Goal: Information Seeking & Learning: Learn about a topic

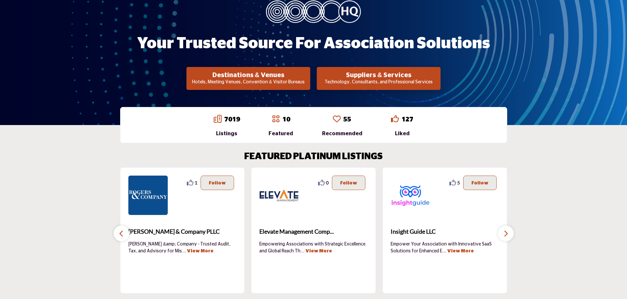
scroll to position [8, 0]
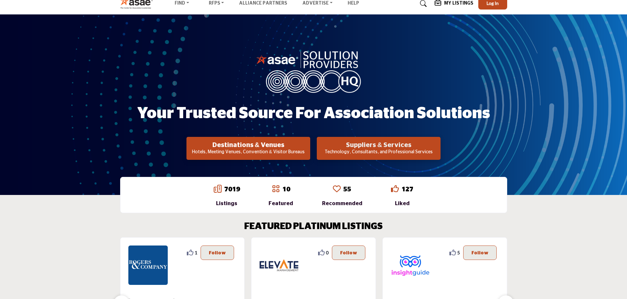
click at [386, 142] on h2 "Suppliers & Services" at bounding box center [379, 145] width 120 height 8
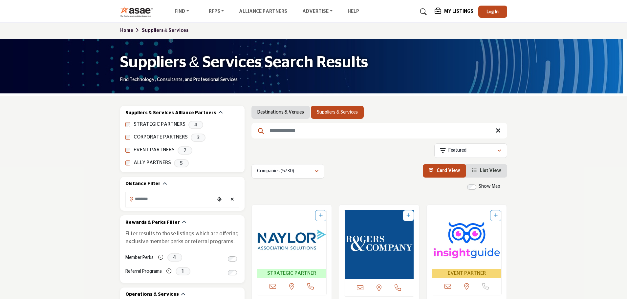
click at [301, 130] on input "Search Keyword" at bounding box center [379, 131] width 256 height 16
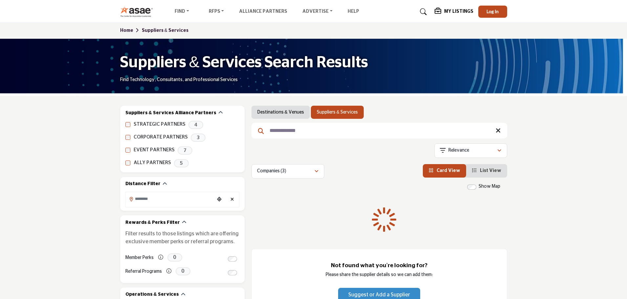
type input "**********"
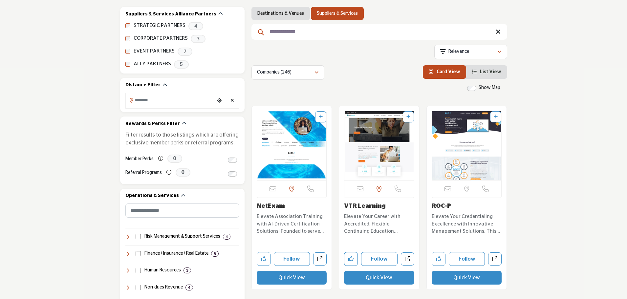
scroll to position [76, 0]
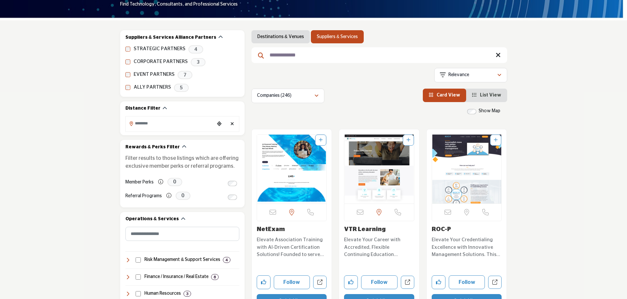
drag, startPoint x: 332, startPoint y: 34, endPoint x: 628, endPoint y: 24, distance: 296.9
click at [332, 34] on link "Suppliers & Services" at bounding box center [337, 36] width 41 height 7
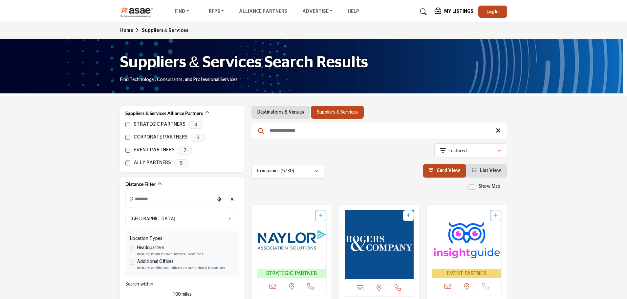
click at [305, 132] on input "Search Keyword" at bounding box center [379, 131] width 256 height 16
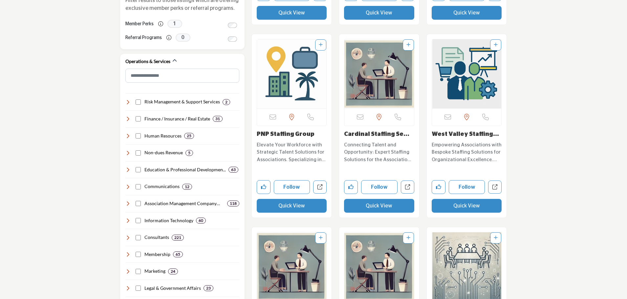
scroll to position [420, 0]
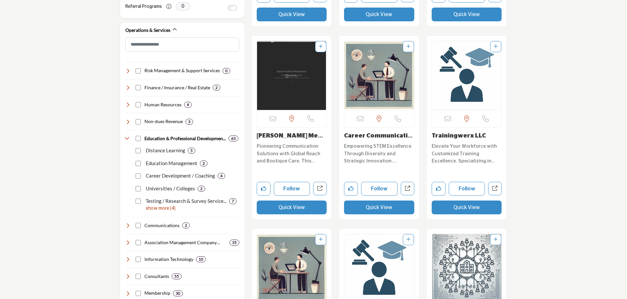
scroll to position [413, 0]
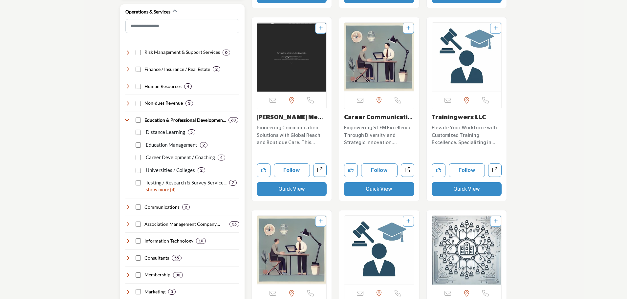
click at [160, 191] on p "show more (4)" at bounding box center [193, 190] width 94 height 7
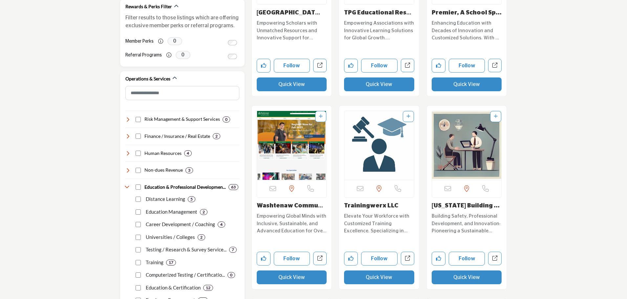
scroll to position [357, 0]
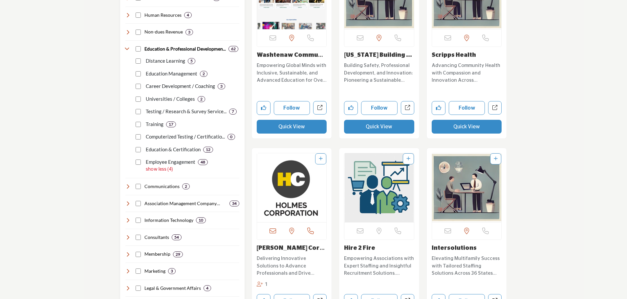
scroll to position [514, 0]
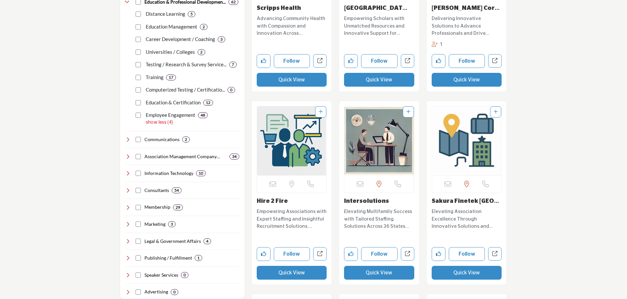
scroll to position [543, 0]
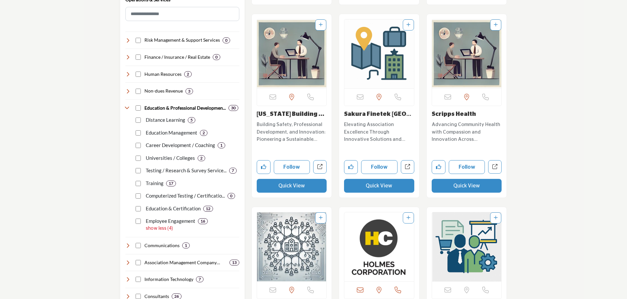
scroll to position [439, 0]
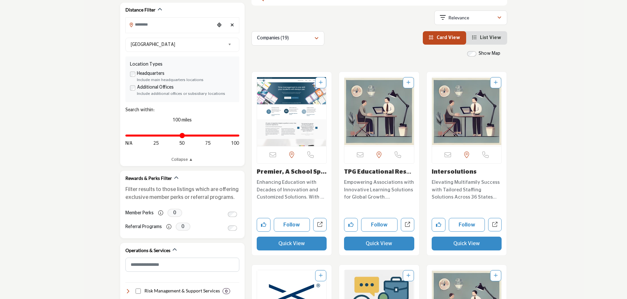
scroll to position [178, 0]
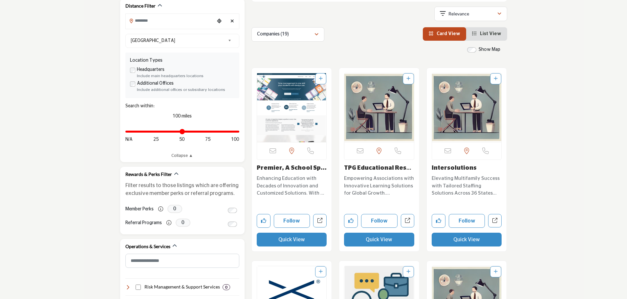
click at [491, 34] on span "List View" at bounding box center [490, 34] width 21 height 5
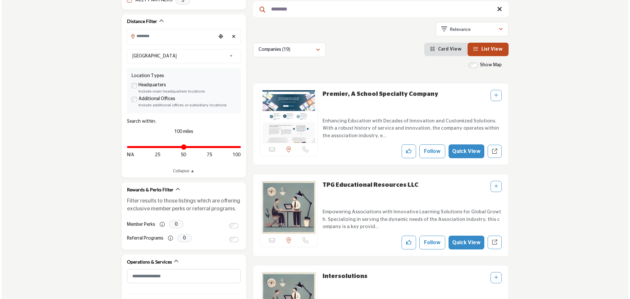
scroll to position [166, 0]
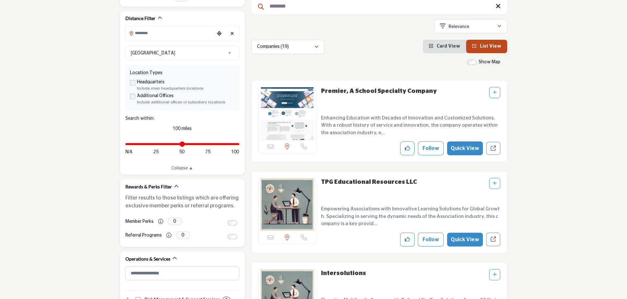
click at [469, 148] on button "Quick View" at bounding box center [465, 148] width 36 height 14
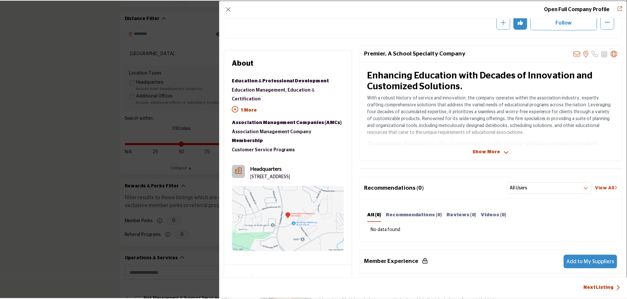
scroll to position [98, 0]
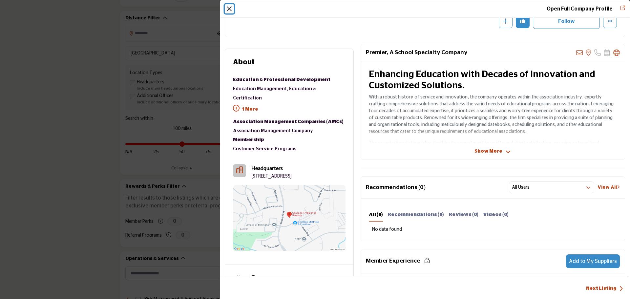
click at [230, 10] on button "Close" at bounding box center [229, 8] width 9 height 9
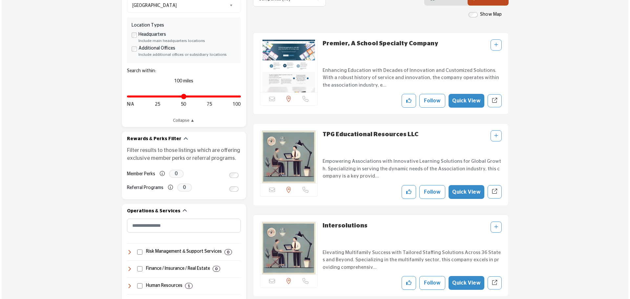
scroll to position [252, 0]
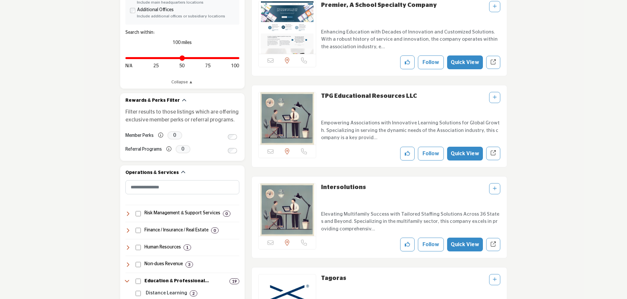
click at [465, 151] on button "Quick View" at bounding box center [465, 154] width 36 height 14
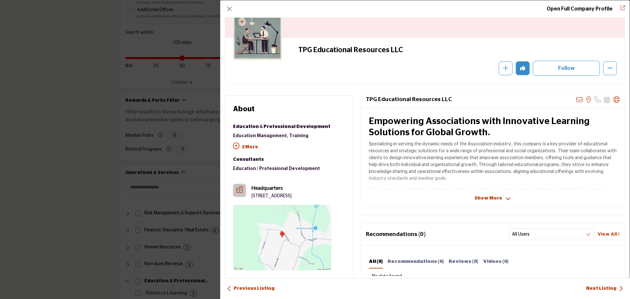
scroll to position [76, 0]
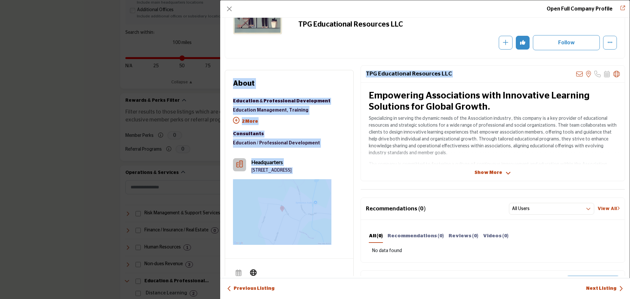
drag, startPoint x: 630, startPoint y: 72, endPoint x: 630, endPoint y: 55, distance: 16.7
click at [627, 55] on div "Open Full Company Profile TPG Educational Resources LLC Follow Following" at bounding box center [425, 149] width 410 height 299
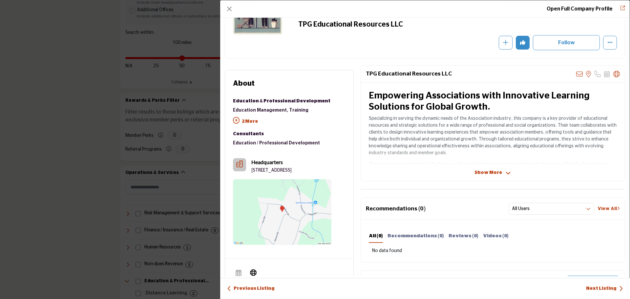
click at [603, 173] on div "Show More" at bounding box center [493, 172] width 264 height 7
drag, startPoint x: 630, startPoint y: 75, endPoint x: 630, endPoint y: 81, distance: 5.9
click at [627, 81] on div "Open Full Company Profile TPG Educational Resources LLC Follow Following" at bounding box center [425, 149] width 410 height 299
click at [602, 288] on link "Next Listing" at bounding box center [604, 288] width 37 height 7
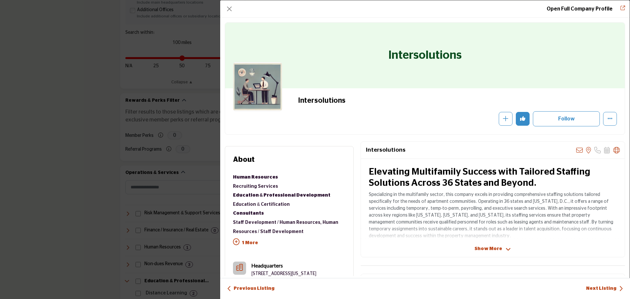
click at [487, 248] on span "Show More" at bounding box center [489, 249] width 28 height 7
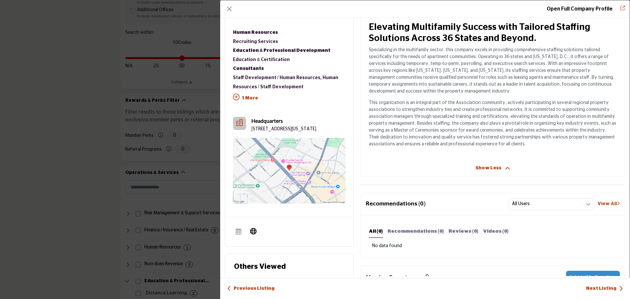
scroll to position [148, 0]
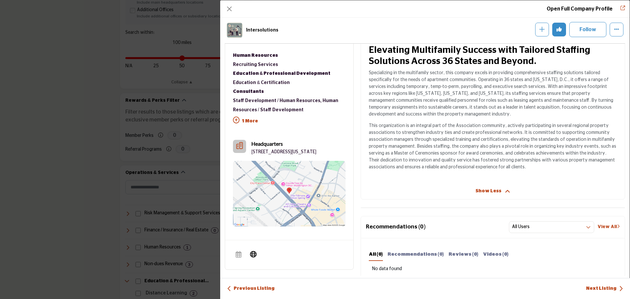
click at [599, 287] on link "Next Listing" at bounding box center [604, 288] width 37 height 7
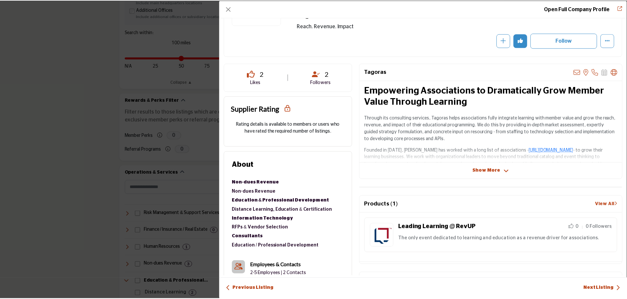
scroll to position [100, 0]
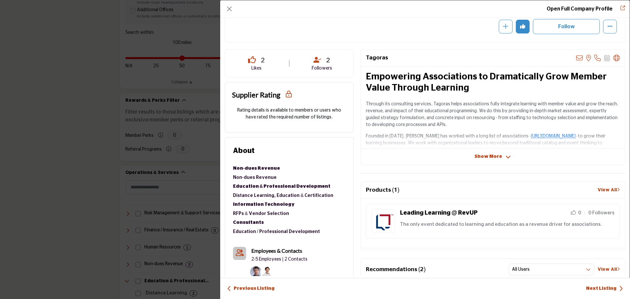
click at [498, 155] on span "Show More" at bounding box center [489, 156] width 28 height 7
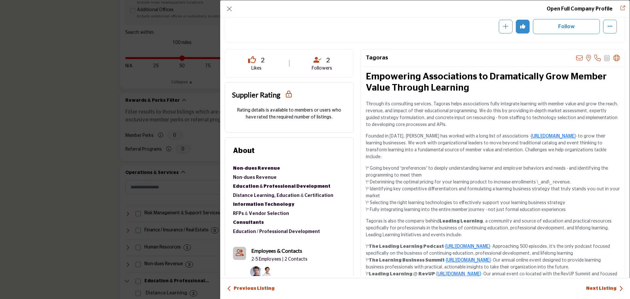
click at [611, 287] on link "Next Listing" at bounding box center [604, 288] width 37 height 7
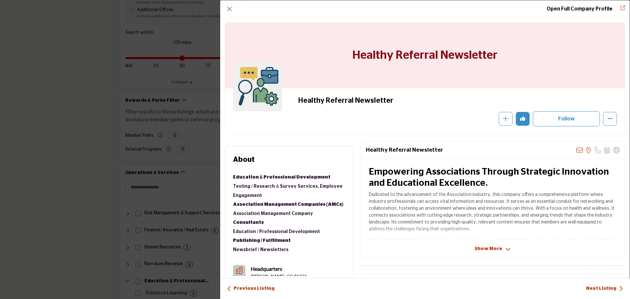
click at [604, 288] on link "Next Listing" at bounding box center [604, 288] width 37 height 7
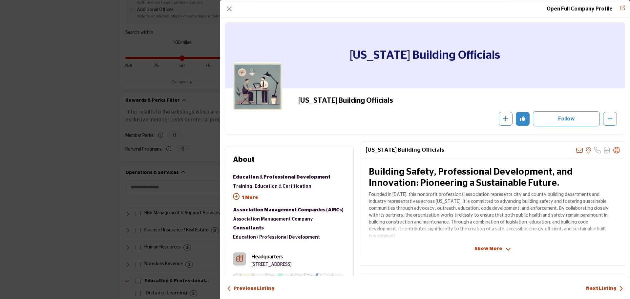
click at [604, 288] on link "Next Listing" at bounding box center [604, 288] width 37 height 7
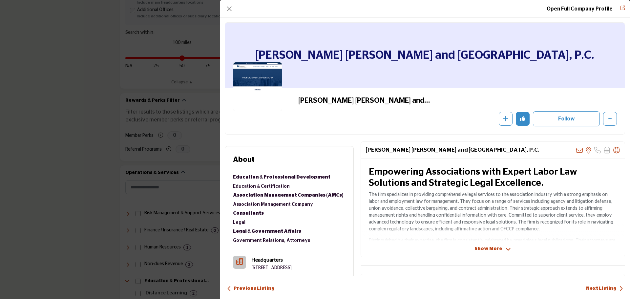
click at [604, 288] on link "Next Listing" at bounding box center [604, 288] width 37 height 7
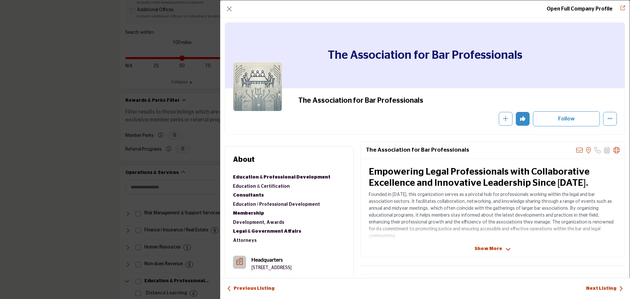
click at [604, 288] on link "Next Listing" at bounding box center [604, 288] width 37 height 7
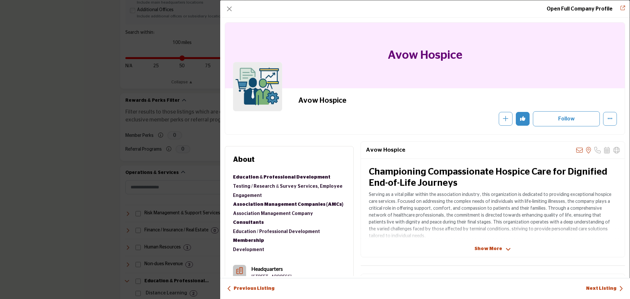
click at [604, 288] on link "Next Listing" at bounding box center [604, 288] width 37 height 7
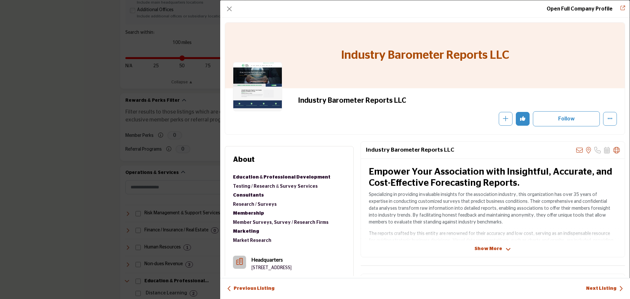
click at [604, 288] on link "Next Listing" at bounding box center [604, 288] width 37 height 7
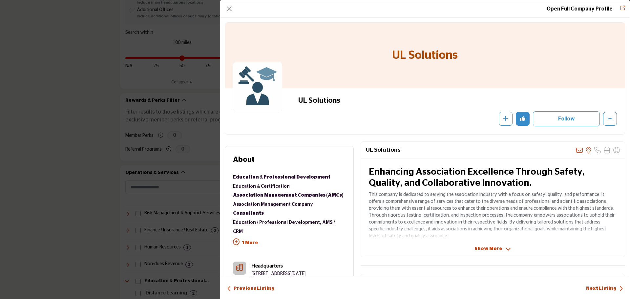
click at [604, 288] on link "Next Listing" at bounding box center [604, 288] width 37 height 7
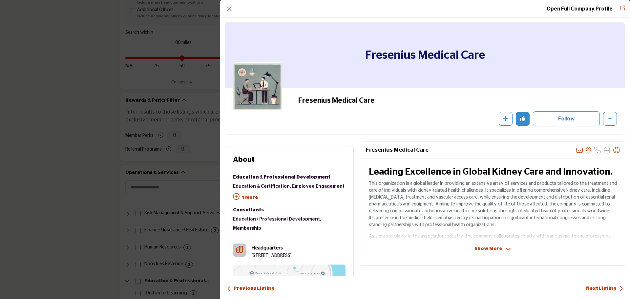
click at [60, 60] on div "Open Full Company Profile Fresenius Medical Care Follow Following" at bounding box center [315, 149] width 630 height 299
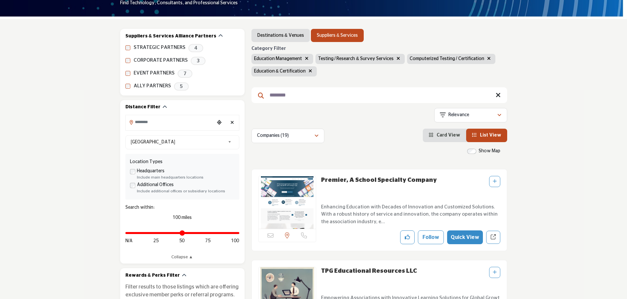
scroll to position [0, 0]
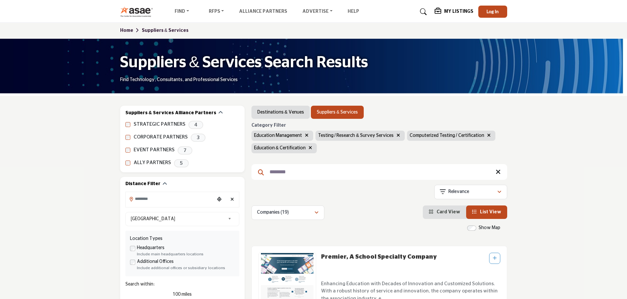
click at [306, 171] on input "********" at bounding box center [379, 172] width 256 height 16
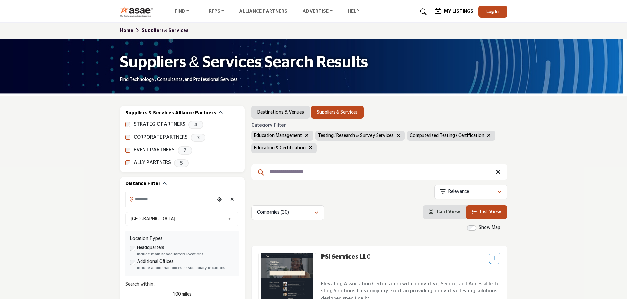
type input "**********"
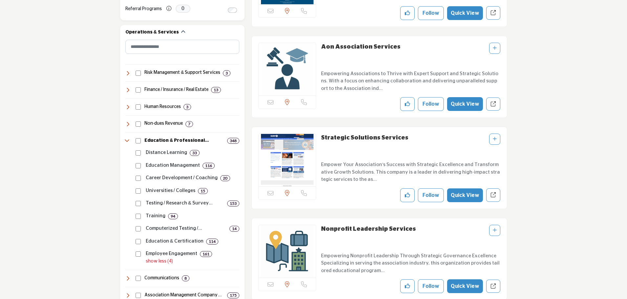
scroll to position [436, 0]
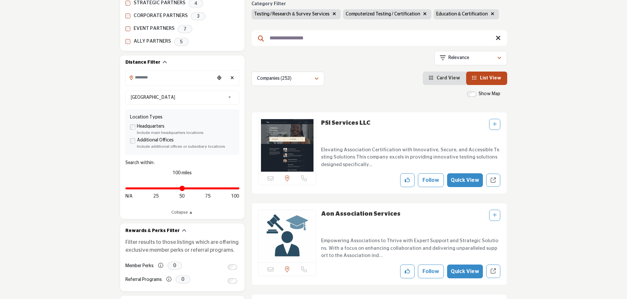
scroll to position [13, 0]
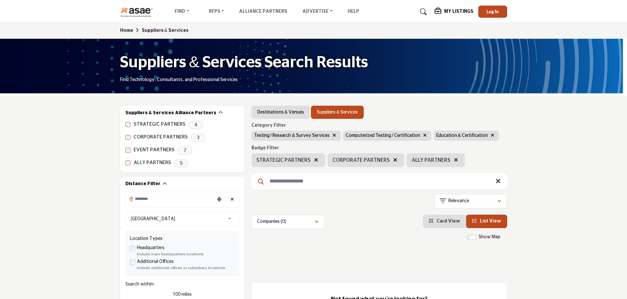
click at [423, 9] on link at bounding box center [422, 12] width 17 height 11
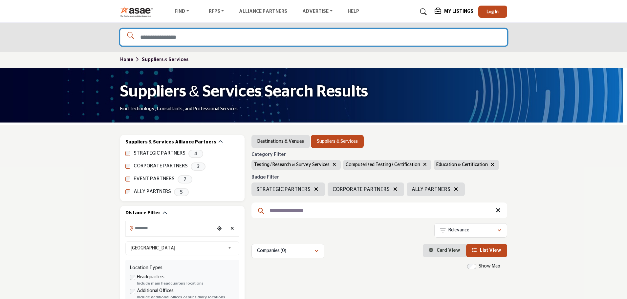
click at [270, 43] on input "Search Solutions" at bounding box center [313, 37] width 387 height 17
type input "**********"
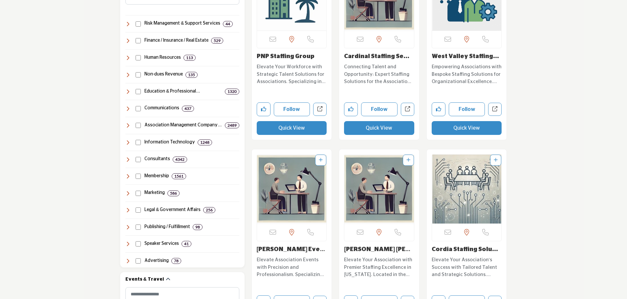
scroll to position [434, 0]
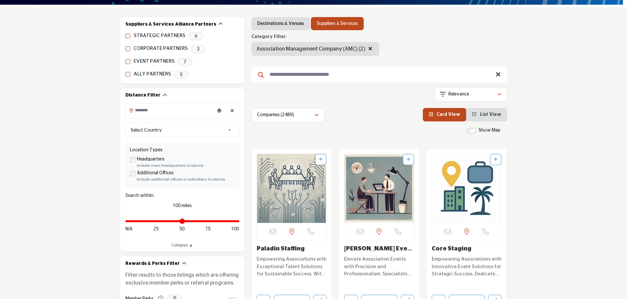
scroll to position [69, 0]
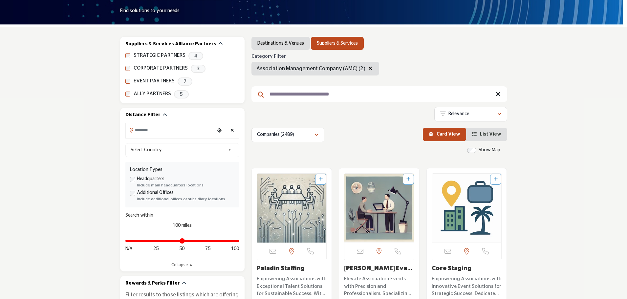
click at [362, 94] on input "**********" at bounding box center [379, 94] width 256 height 16
drag, startPoint x: 362, startPoint y: 94, endPoint x: 270, endPoint y: 100, distance: 93.1
click at [270, 100] on input "**********" at bounding box center [379, 94] width 256 height 16
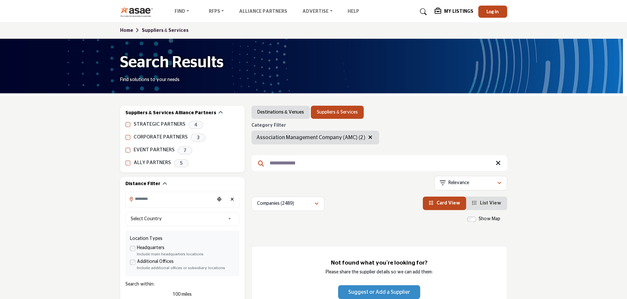
drag, startPoint x: 314, startPoint y: 165, endPoint x: 272, endPoint y: 167, distance: 41.1
click at [272, 167] on input "**********" at bounding box center [379, 163] width 256 height 16
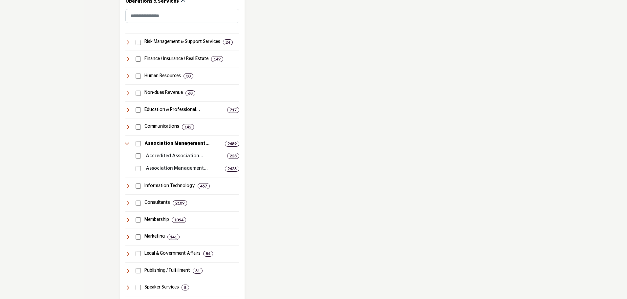
scroll to position [460, 0]
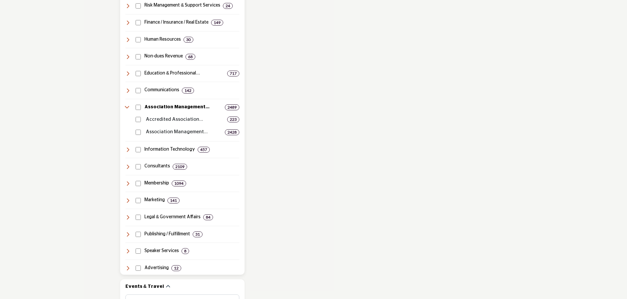
click at [180, 131] on p "Association Management Company" at bounding box center [184, 132] width 76 height 8
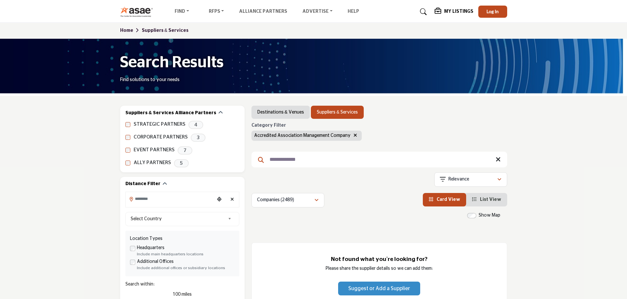
click at [315, 163] on input "**********" at bounding box center [379, 160] width 256 height 16
drag, startPoint x: 315, startPoint y: 163, endPoint x: 269, endPoint y: 163, distance: 46.0
click at [269, 163] on input "**********" at bounding box center [379, 160] width 256 height 16
type input "*******"
